Goal: Transaction & Acquisition: Obtain resource

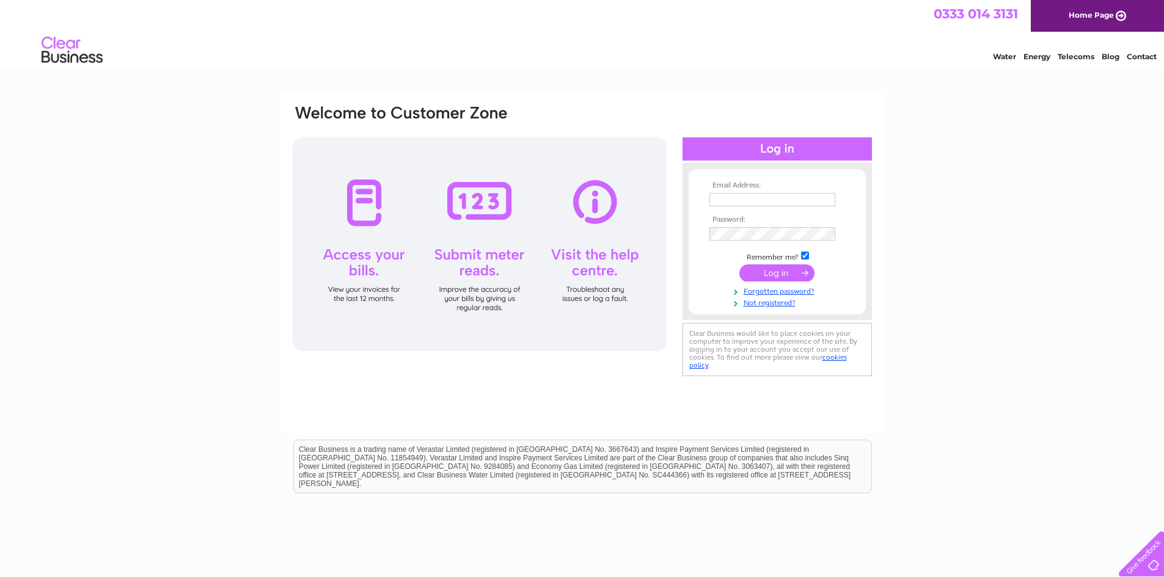
type input "info@sweeney-kincaid.com"
click at [769, 274] on input "submit" at bounding box center [776, 273] width 75 height 17
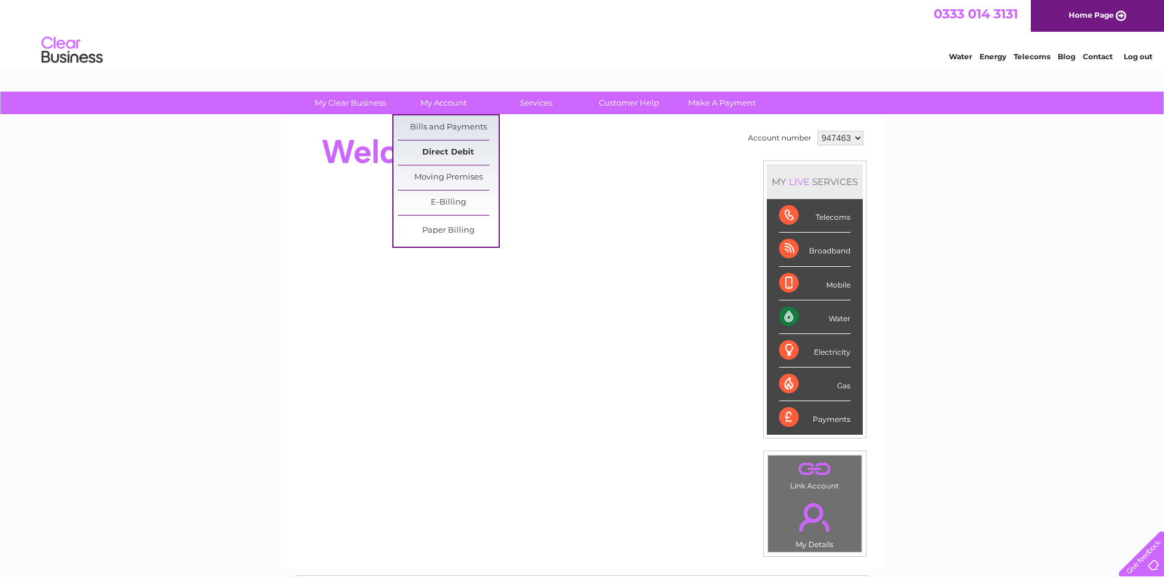
drag, startPoint x: 448, startPoint y: 130, endPoint x: 447, endPoint y: 145, distance: 15.9
click at [448, 130] on link "Bills and Payments" at bounding box center [448, 127] width 101 height 24
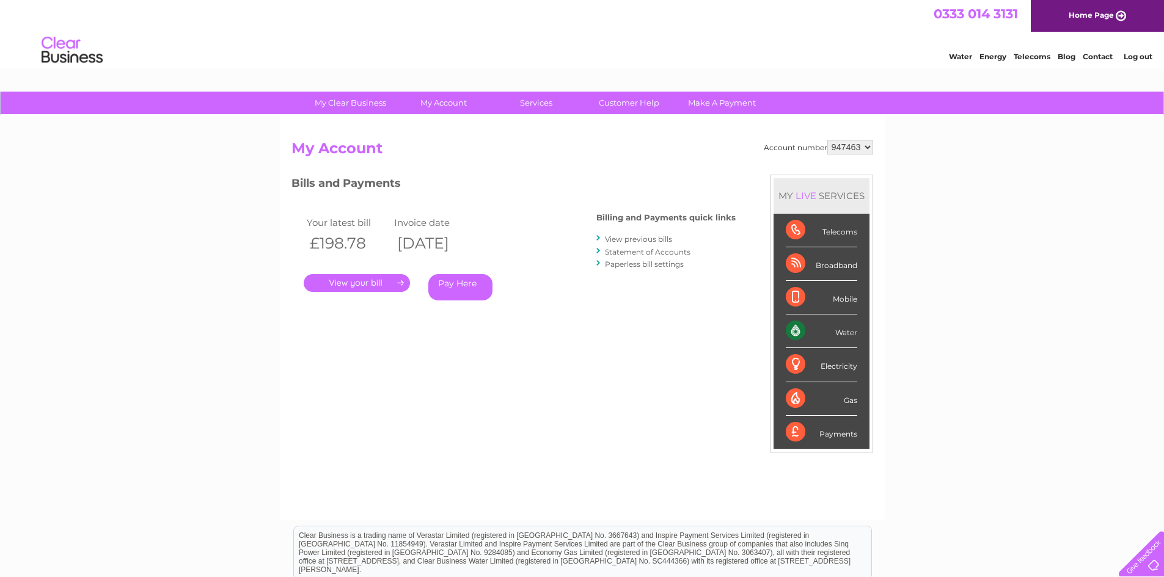
click at [367, 283] on link "." at bounding box center [357, 283] width 106 height 18
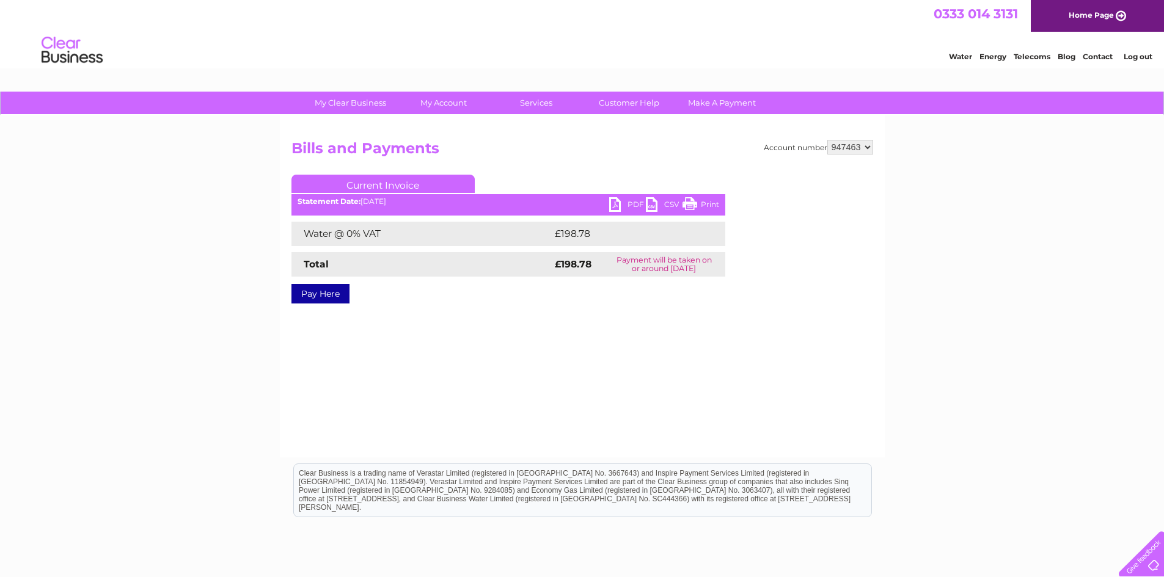
click at [616, 206] on link "PDF" at bounding box center [627, 206] width 37 height 18
